Goal: Use online tool/utility: Utilize a website feature to perform a specific function

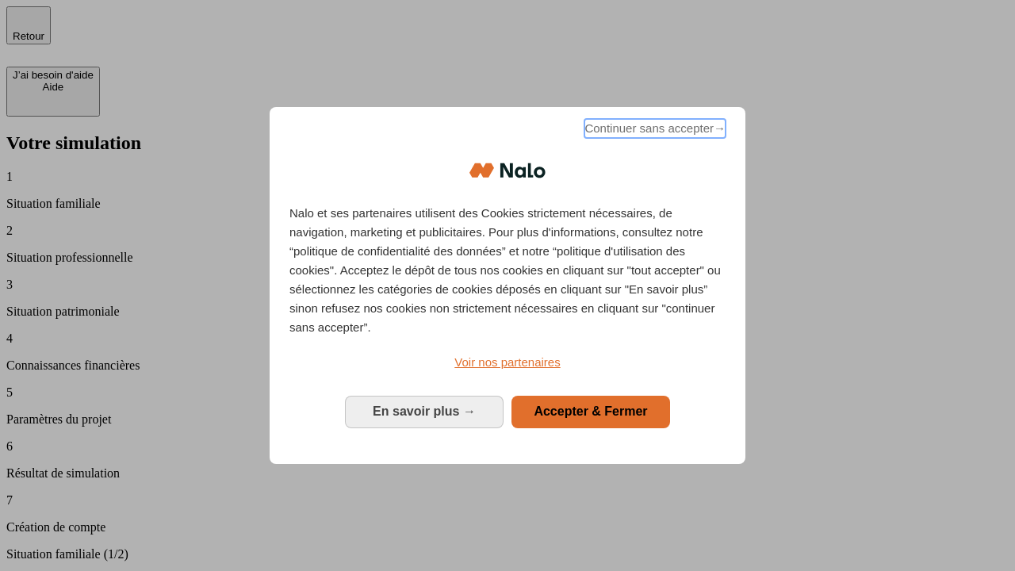
click at [653, 131] on span "Continuer sans accepter →" at bounding box center [654, 128] width 141 height 19
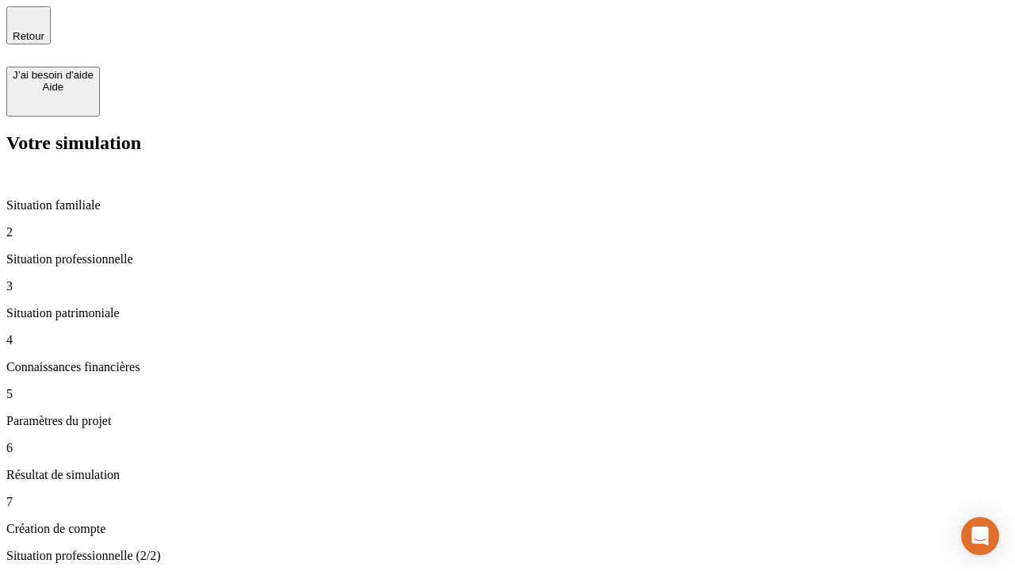
type input "30 000"
type input "40 000"
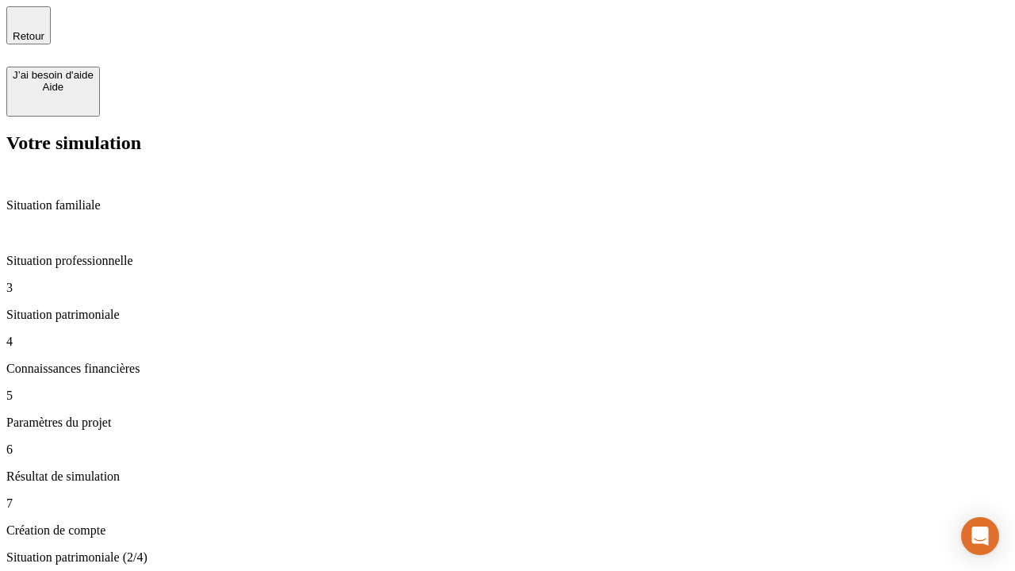
type input "1 100"
type input "20"
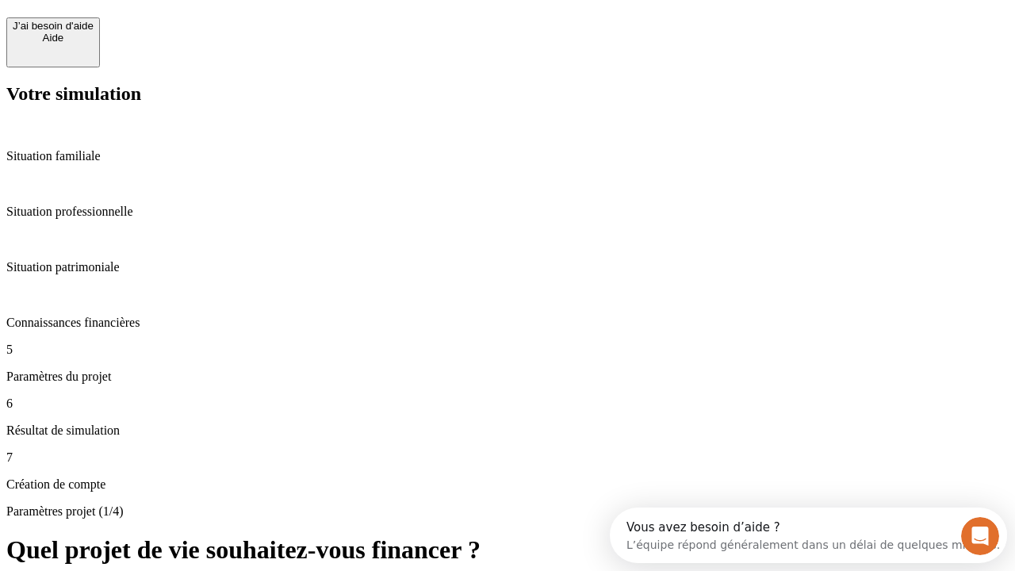
scroll to position [14, 0]
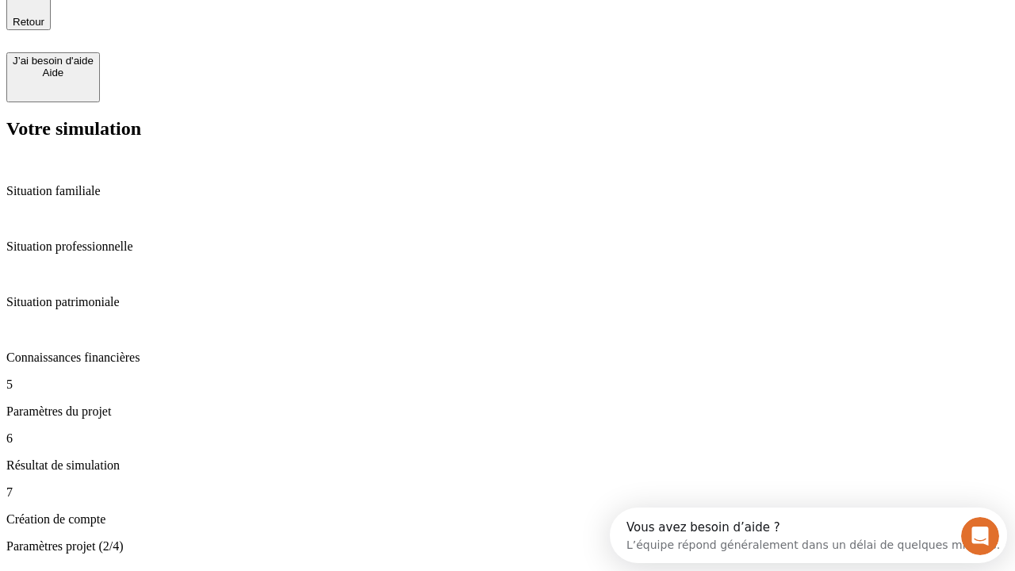
type input "40"
type input "62"
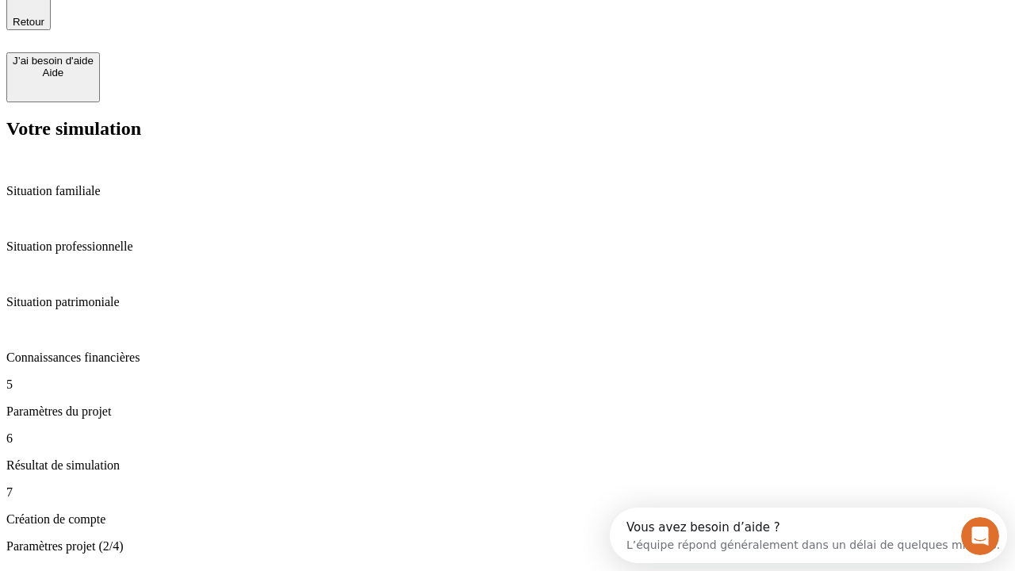
type input "50 000"
type input "640"
